Goal: Information Seeking & Learning: Learn about a topic

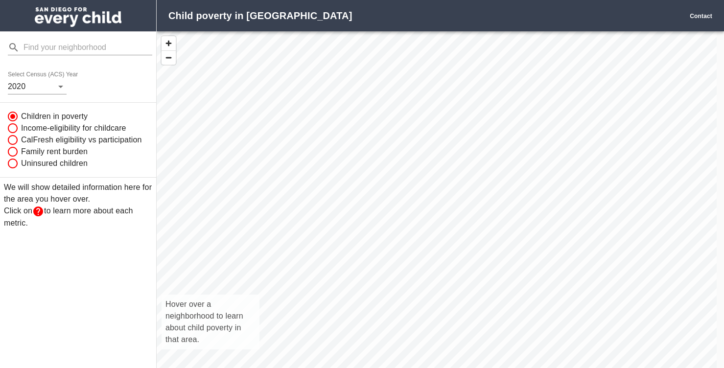
scroll to position [351, 553]
drag, startPoint x: 416, startPoint y: 291, endPoint x: 400, endPoint y: 232, distance: 60.9
click at [400, 232] on div "Hover over a neighborhood to learn about child poverty in that area." at bounding box center [437, 210] width 560 height 358
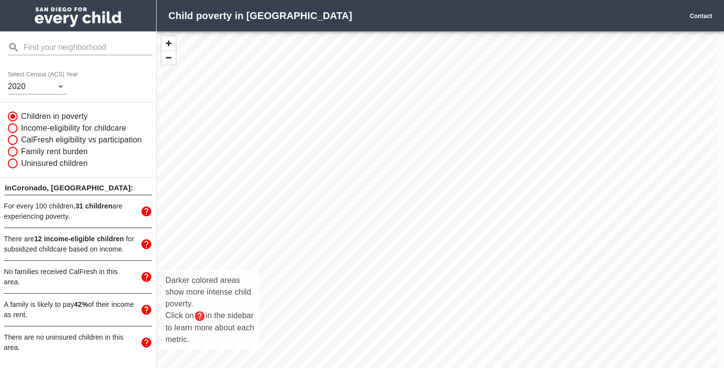
drag, startPoint x: 400, startPoint y: 139, endPoint x: 361, endPoint y: 264, distance: 130.2
click at [361, 264] on div "Darker colored areas show more intense child poverty. Click on in the sidebar t…" at bounding box center [437, 210] width 560 height 358
click at [360, 122] on div "Darker colored areas show more intense child poverty. Click on in the sidebar t…" at bounding box center [437, 210] width 560 height 358
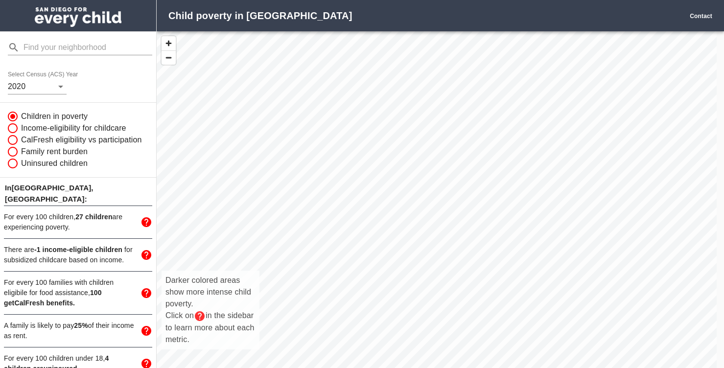
click at [375, 121] on div "Darker colored areas show more intense child poverty. Click on in the sidebar t…" at bounding box center [437, 210] width 560 height 358
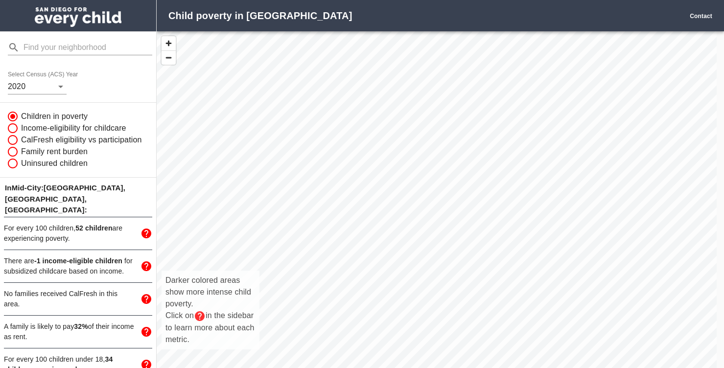
click at [374, 110] on div "Darker colored areas show more intense child poverty. Click on in the sidebar t…" at bounding box center [437, 210] width 560 height 358
click at [368, 113] on div "Darker colored areas show more intense child poverty. Click on in the sidebar t…" at bounding box center [437, 210] width 560 height 358
click at [381, 110] on div "Darker colored areas show more intense child poverty. Click on in the sidebar t…" at bounding box center [437, 210] width 560 height 358
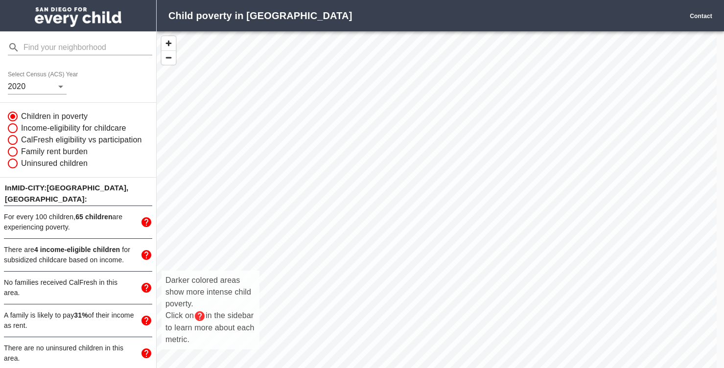
click at [361, 107] on div "Darker colored areas show more intense child poverty. Click on in the sidebar t…" at bounding box center [437, 210] width 560 height 358
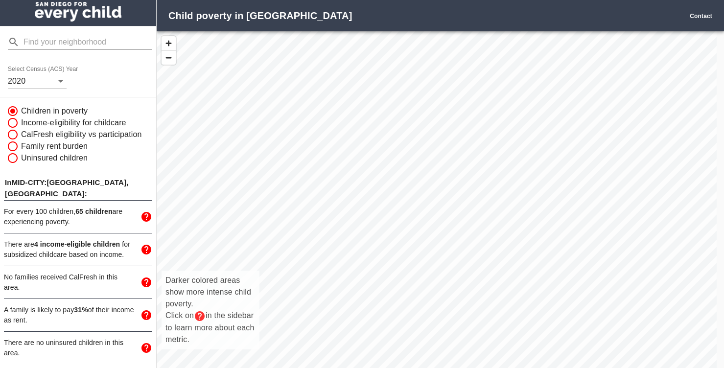
scroll to position [24, 0]
click at [14, 117] on input "Income-eligibility for childcare" at bounding box center [11, 123] width 19 height 12
radio input "true"
radio input "false"
radio input "true"
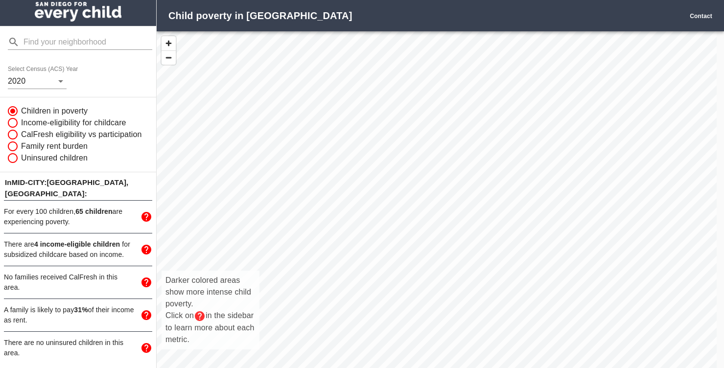
radio input "false"
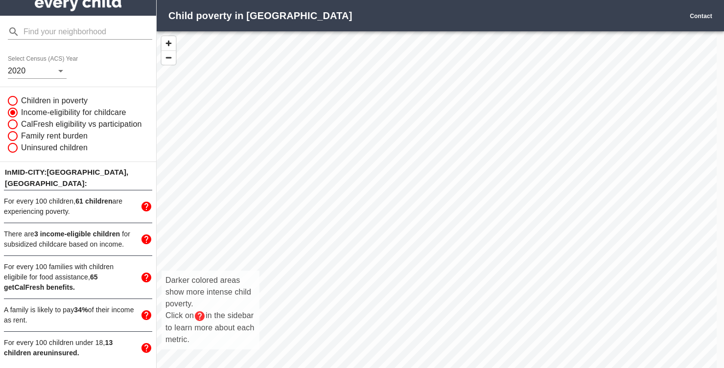
click at [364, 212] on div "Darker colored areas show more intense child poverty. Click on in the sidebar t…" at bounding box center [437, 210] width 560 height 358
click at [313, 90] on div "Darker colored areas show more intense child poverty. Click on in the sidebar t…" at bounding box center [437, 210] width 560 height 358
